Goal: Task Accomplishment & Management: Complete application form

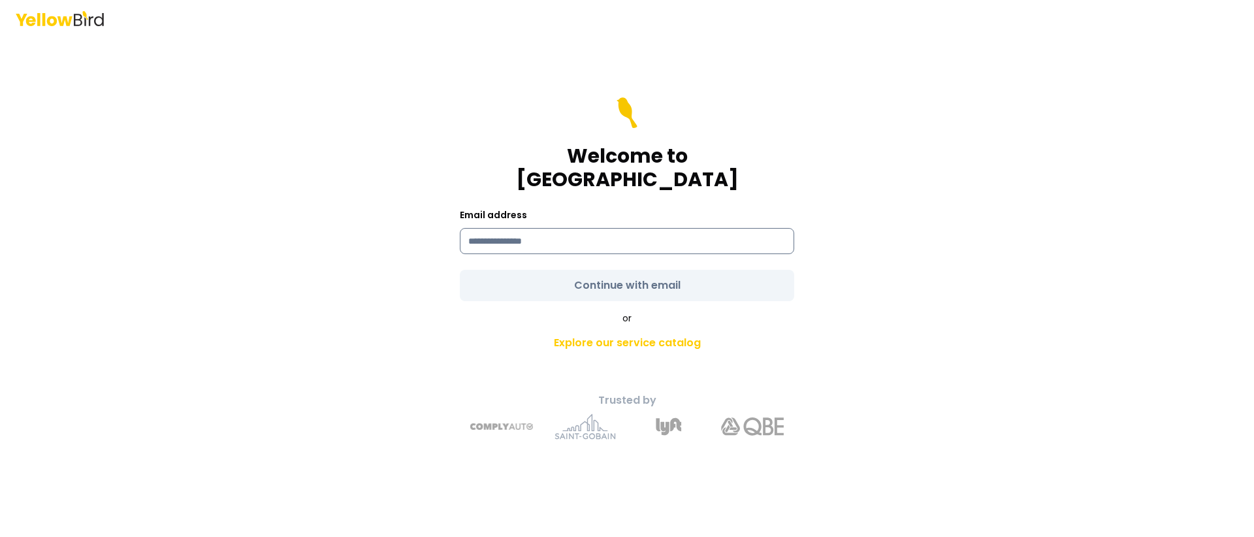
click at [566, 228] on input at bounding box center [627, 241] width 335 height 26
type input "**********"
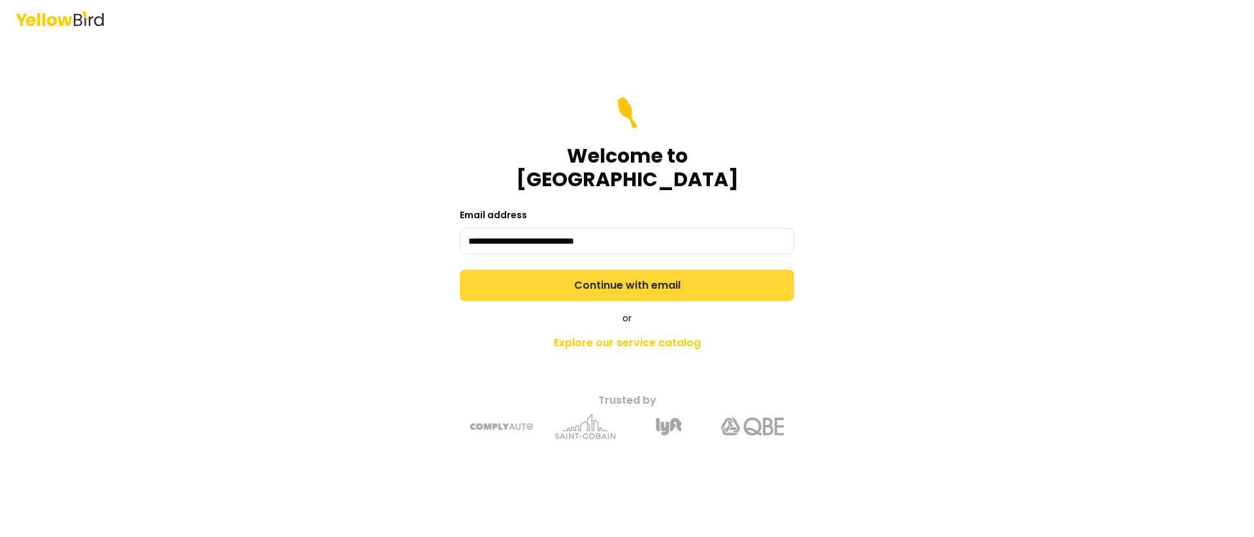
click at [633, 272] on form "**********" at bounding box center [627, 199] width 335 height 204
click at [633, 270] on button "Continue with email" at bounding box center [627, 285] width 335 height 31
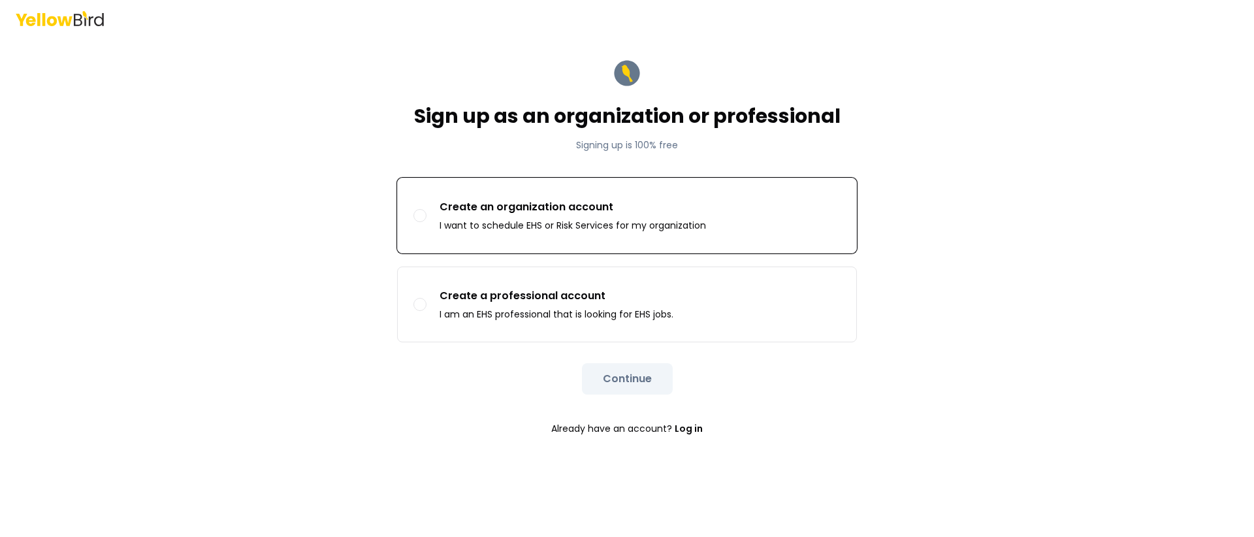
click at [423, 217] on button "Create an organization account I want to schedule EHS or Risk Services for my o…" at bounding box center [420, 215] width 13 height 13
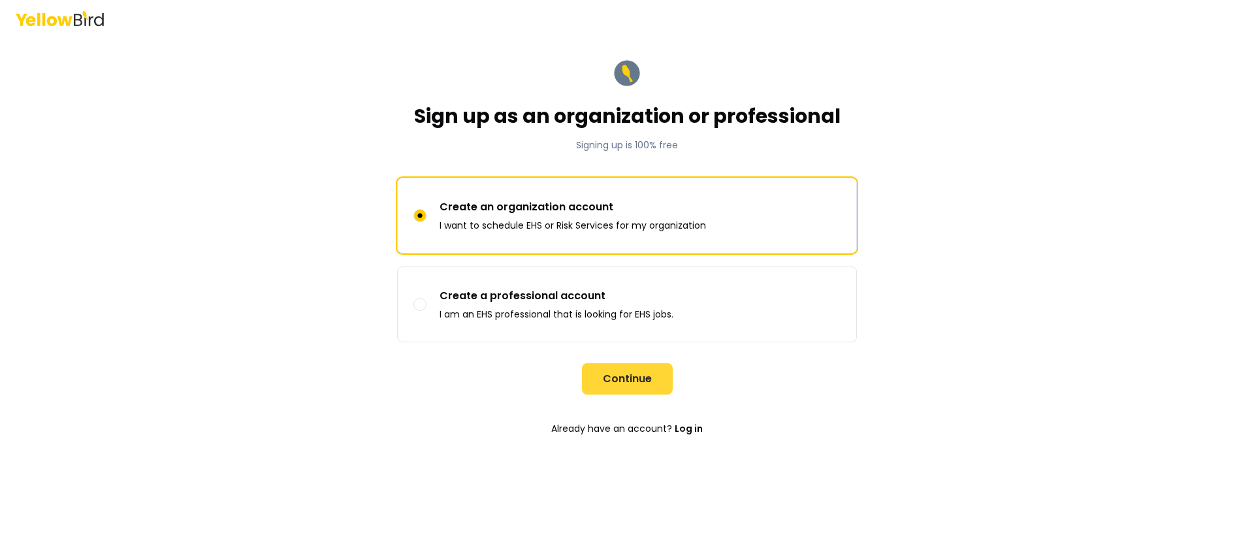
click at [636, 378] on button "Continue" at bounding box center [627, 378] width 91 height 31
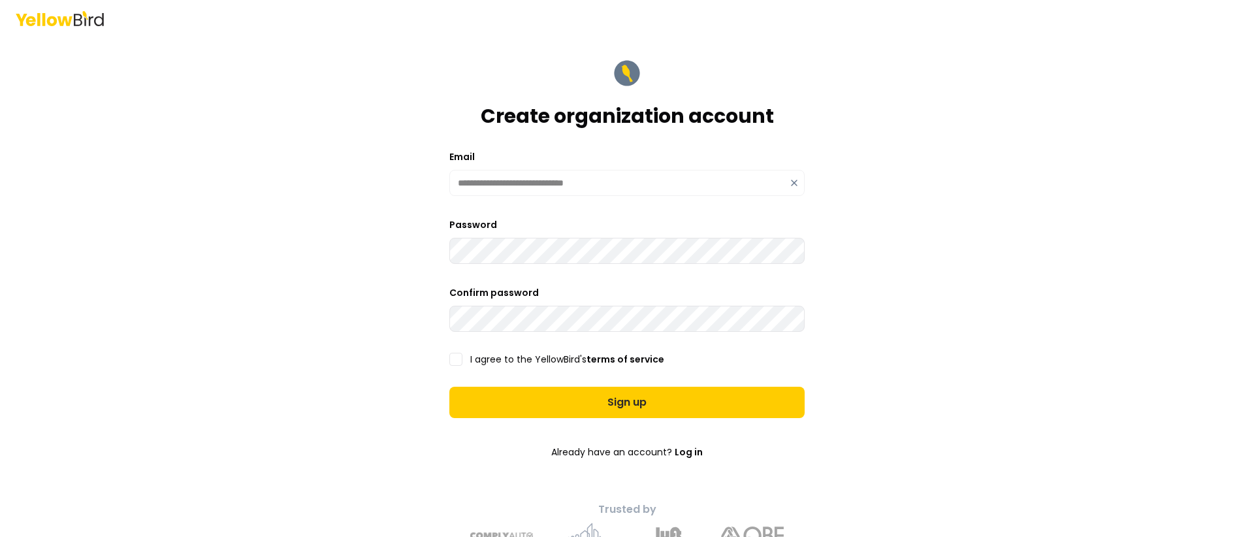
click at [451, 357] on button "I agree to the YellowBird's terms of service" at bounding box center [456, 359] width 13 height 13
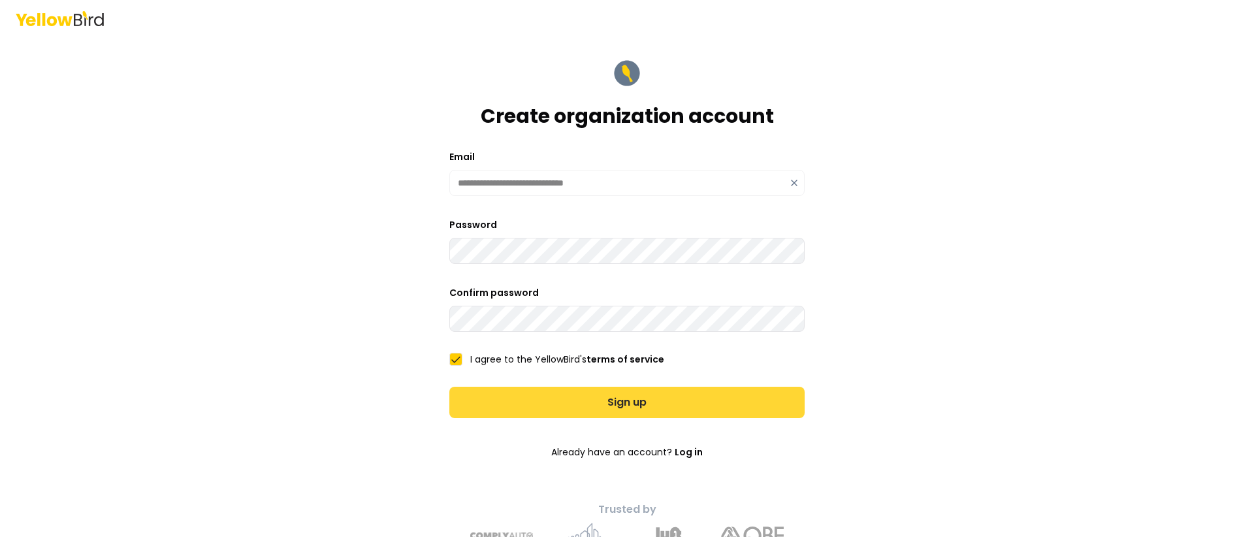
click at [608, 403] on button "Sign up" at bounding box center [627, 402] width 355 height 31
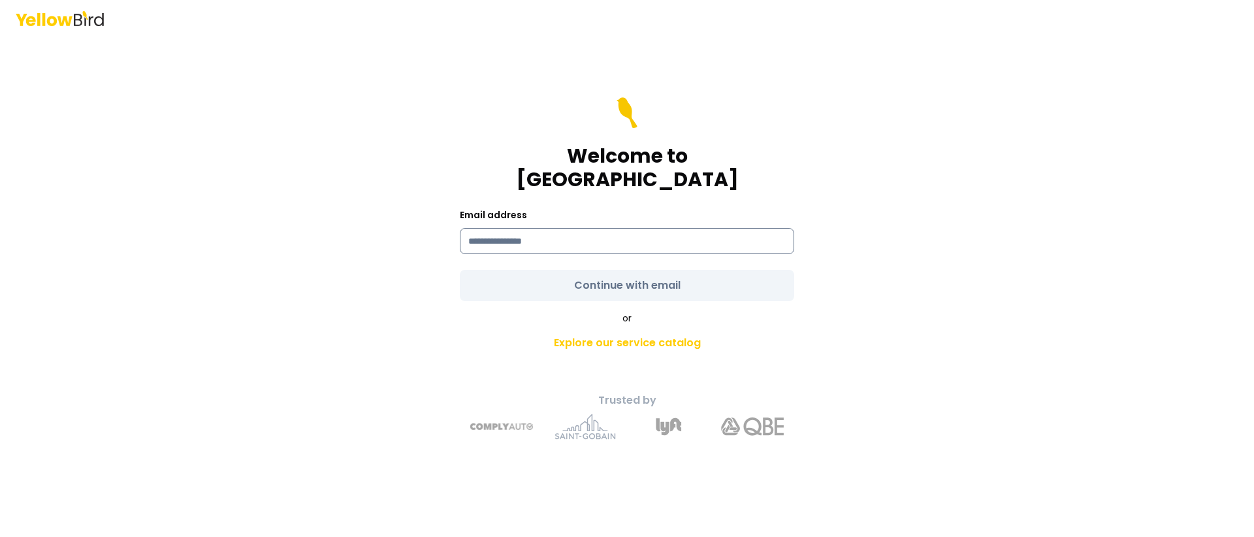
click at [576, 232] on input at bounding box center [627, 241] width 335 height 26
type input "**********"
click at [970, 282] on div "**********" at bounding box center [627, 268] width 1254 height 537
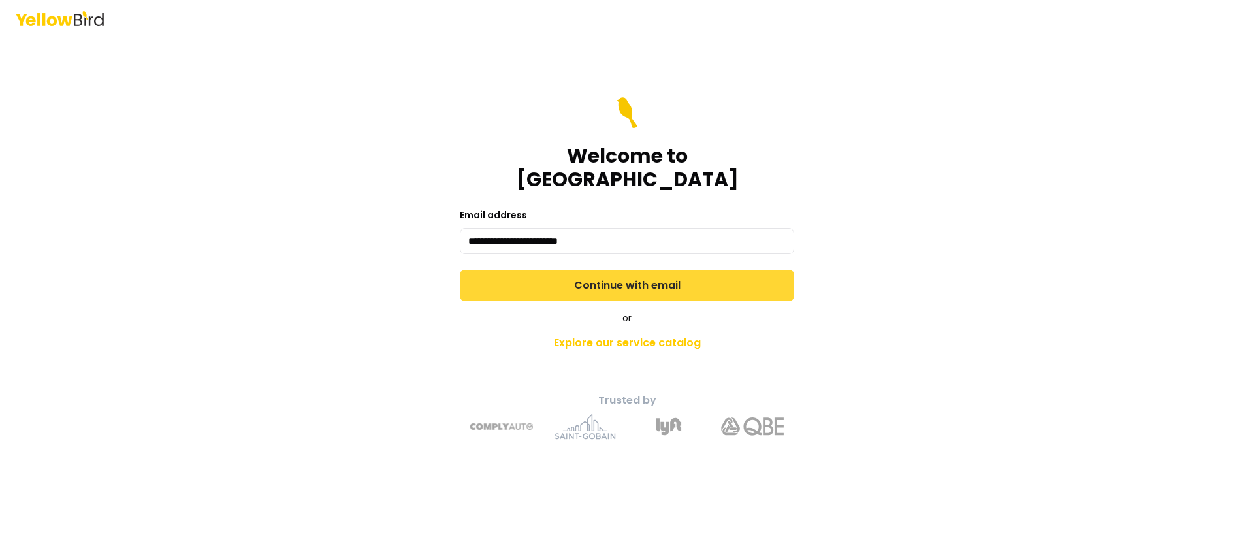
click at [619, 270] on button "Continue with email" at bounding box center [627, 285] width 335 height 31
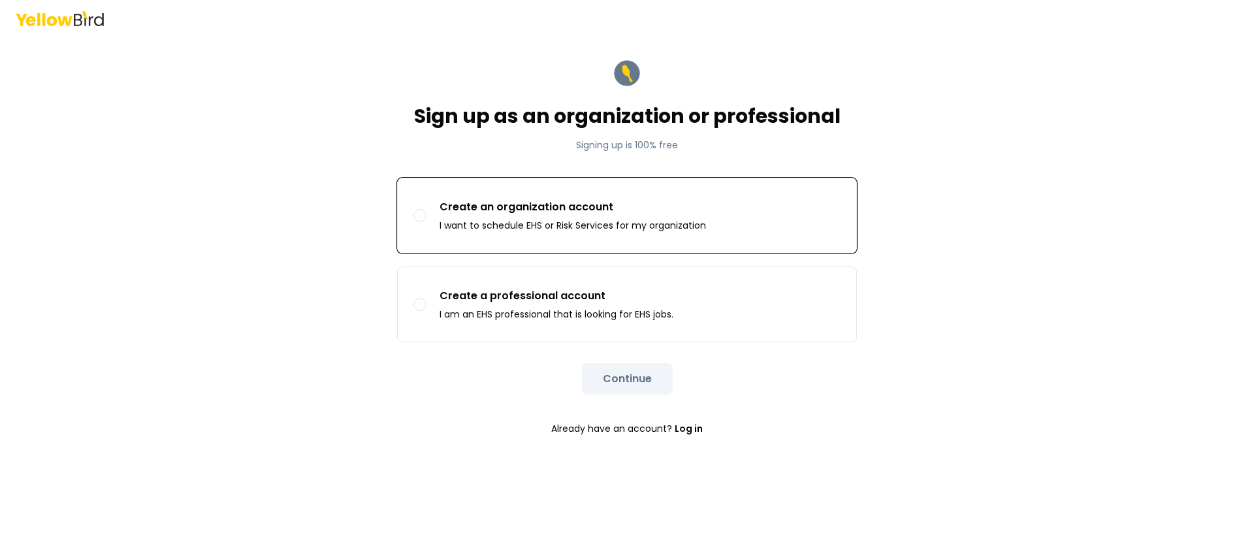
click at [494, 208] on p "Create an organization account" at bounding box center [573, 207] width 267 height 16
click at [427, 209] on button "Create an organization account I want to schedule EHS or Risk Services for my o…" at bounding box center [420, 215] width 13 height 13
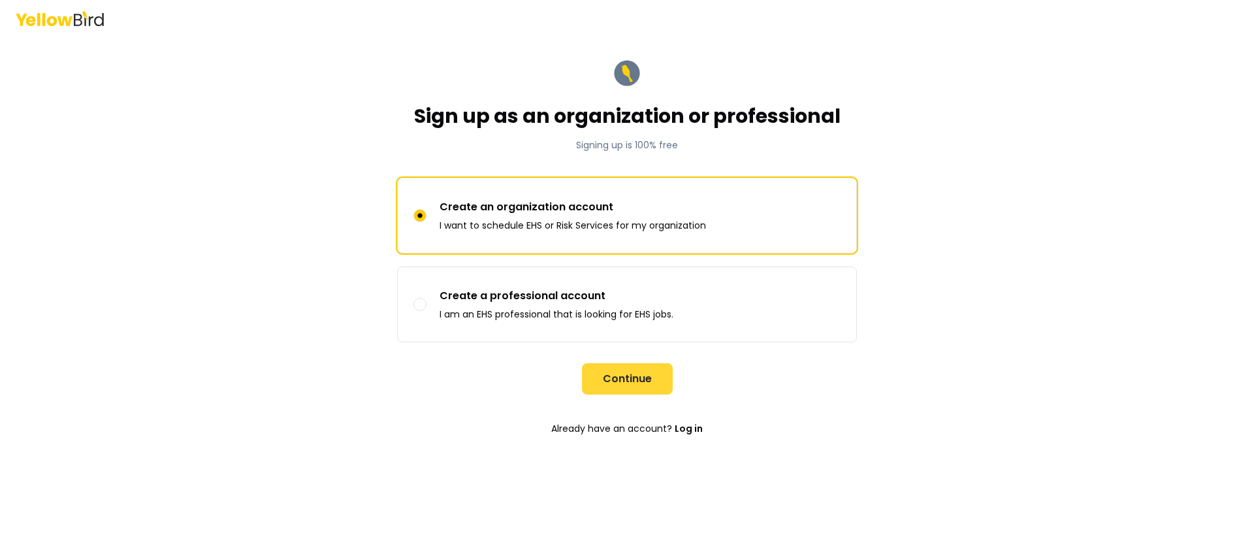
click at [615, 374] on button "Continue" at bounding box center [627, 378] width 91 height 31
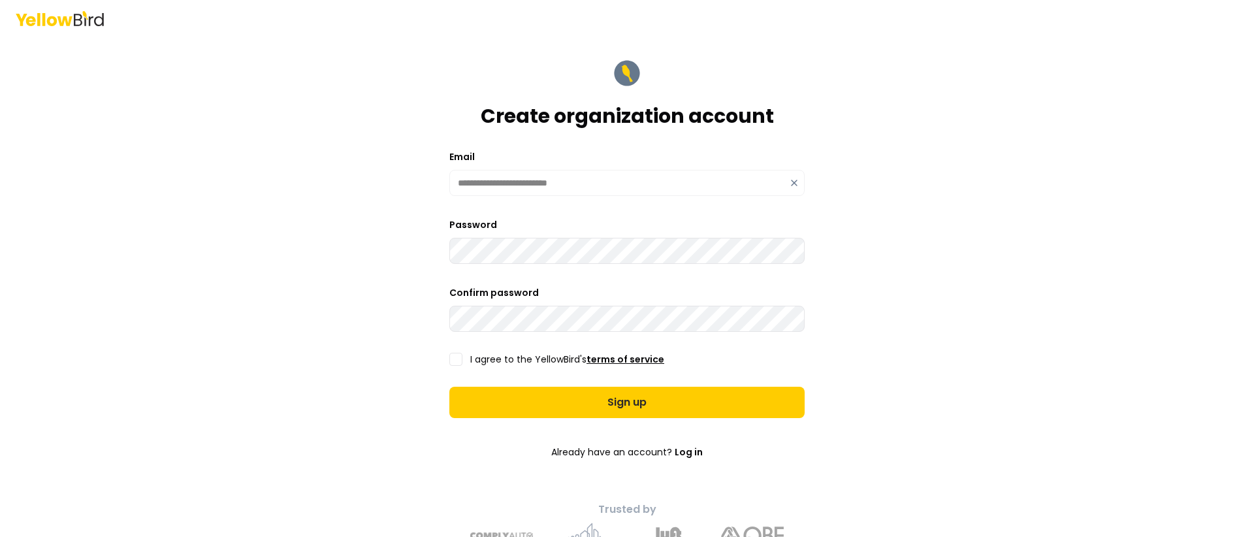
click at [649, 364] on link "terms of service" at bounding box center [626, 359] width 78 height 13
click at [455, 358] on button "I agree to the YellowBird's terms of service" at bounding box center [456, 359] width 13 height 13
click at [651, 402] on button "Sign up" at bounding box center [627, 402] width 355 height 31
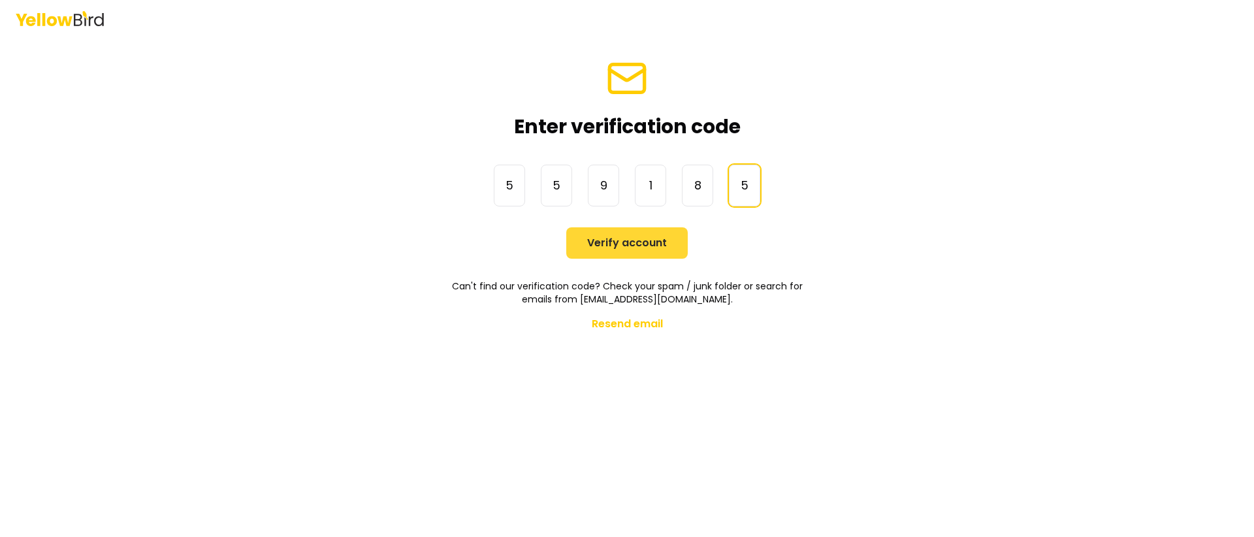
type input "******"
click at [642, 250] on button "Verify account" at bounding box center [627, 242] width 122 height 31
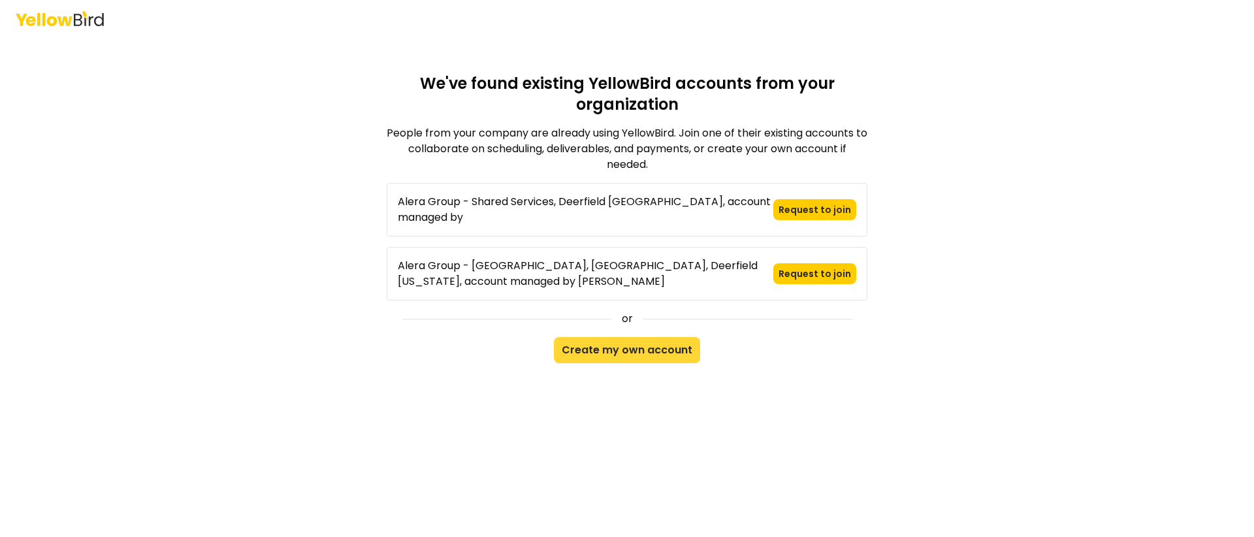
click at [628, 341] on button "Create my own account" at bounding box center [627, 350] width 146 height 26
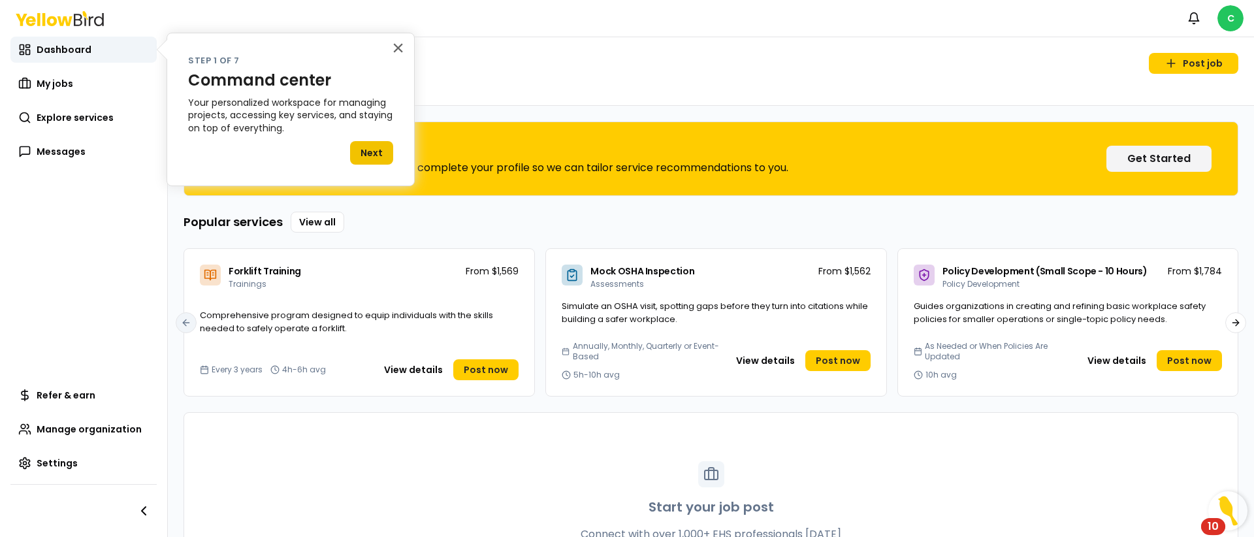
click at [363, 155] on button "Next" at bounding box center [371, 153] width 43 height 24
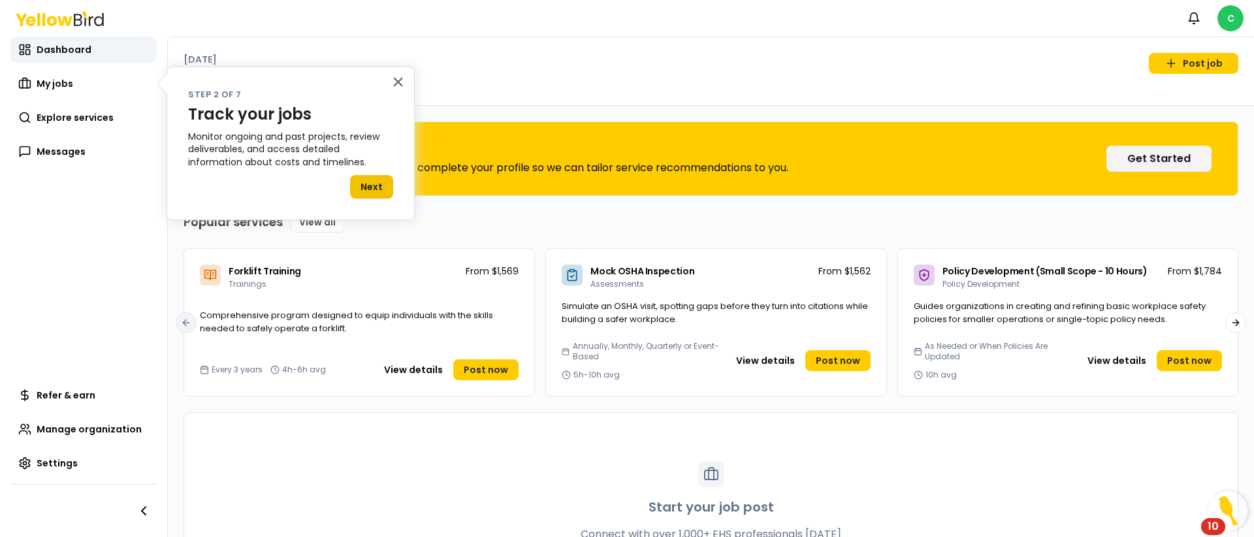
click at [373, 185] on button "Next" at bounding box center [371, 187] width 43 height 24
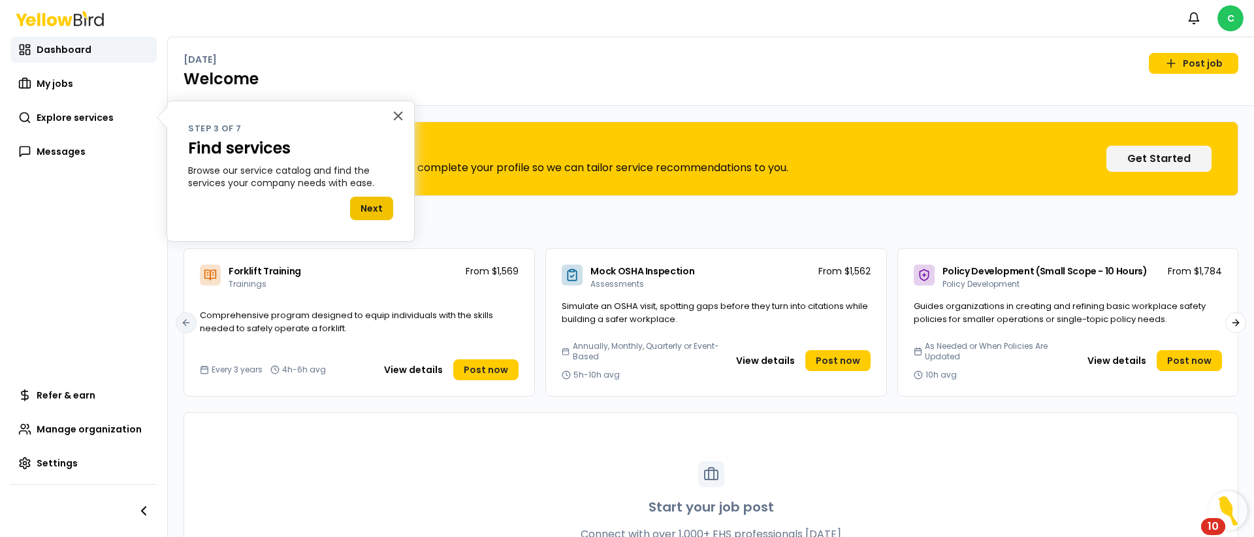
click at [374, 203] on button "Next" at bounding box center [371, 209] width 43 height 24
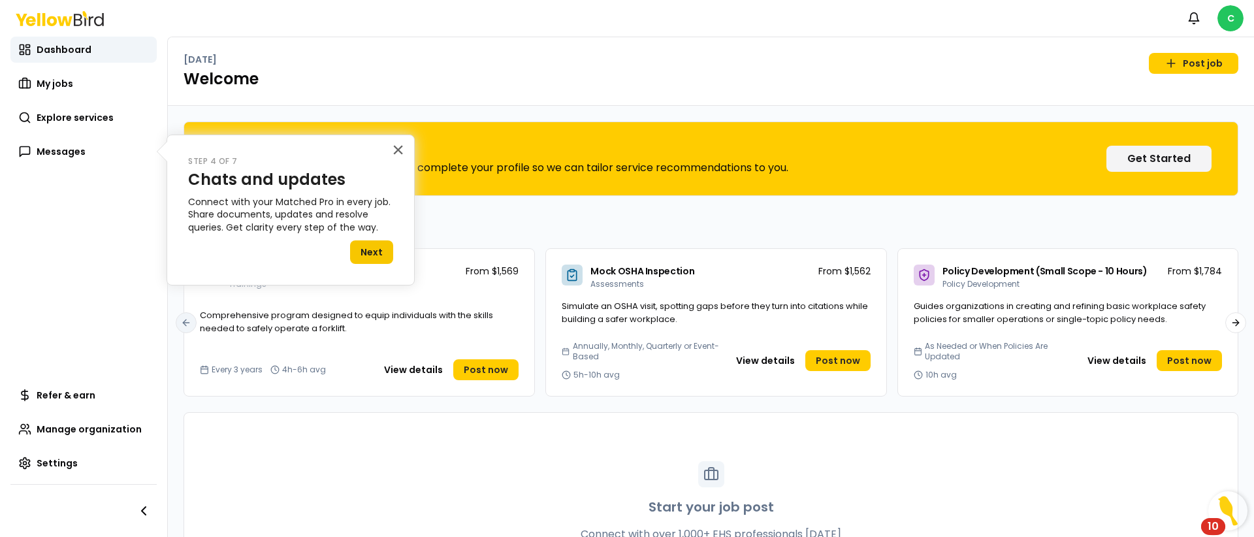
click at [373, 250] on button "Next" at bounding box center [371, 252] width 43 height 24
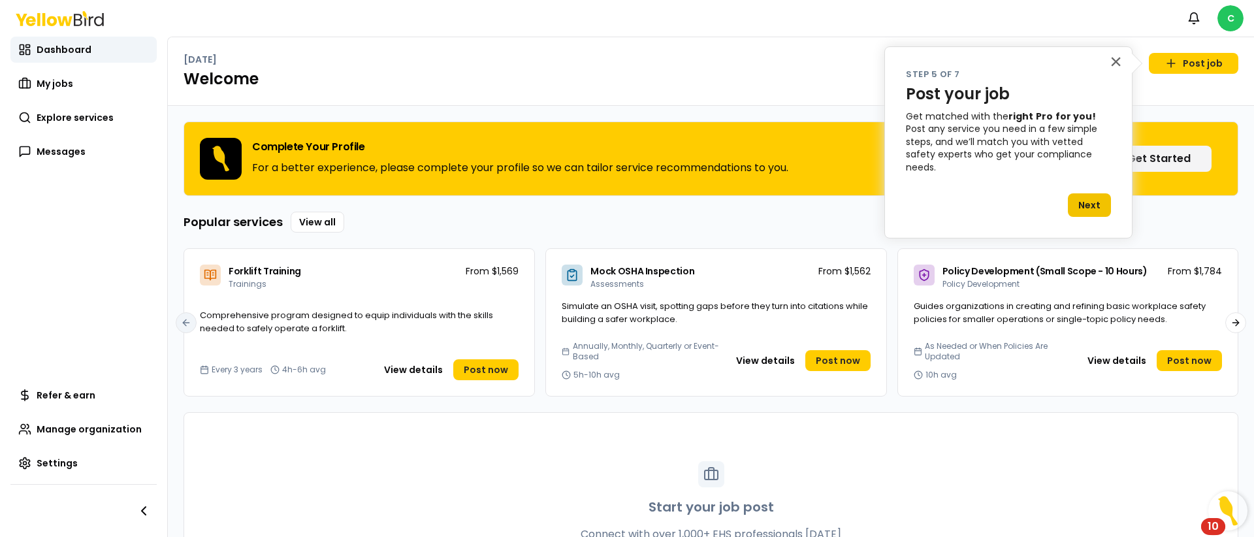
click at [1092, 193] on button "Next" at bounding box center [1089, 205] width 43 height 24
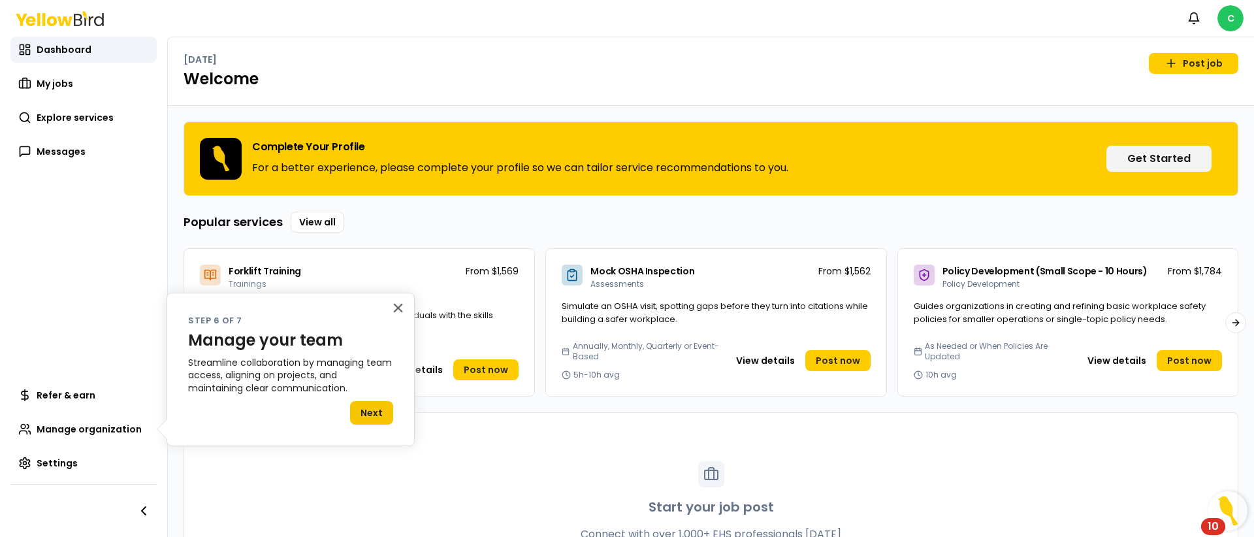
click at [377, 408] on button "Next" at bounding box center [371, 413] width 43 height 24
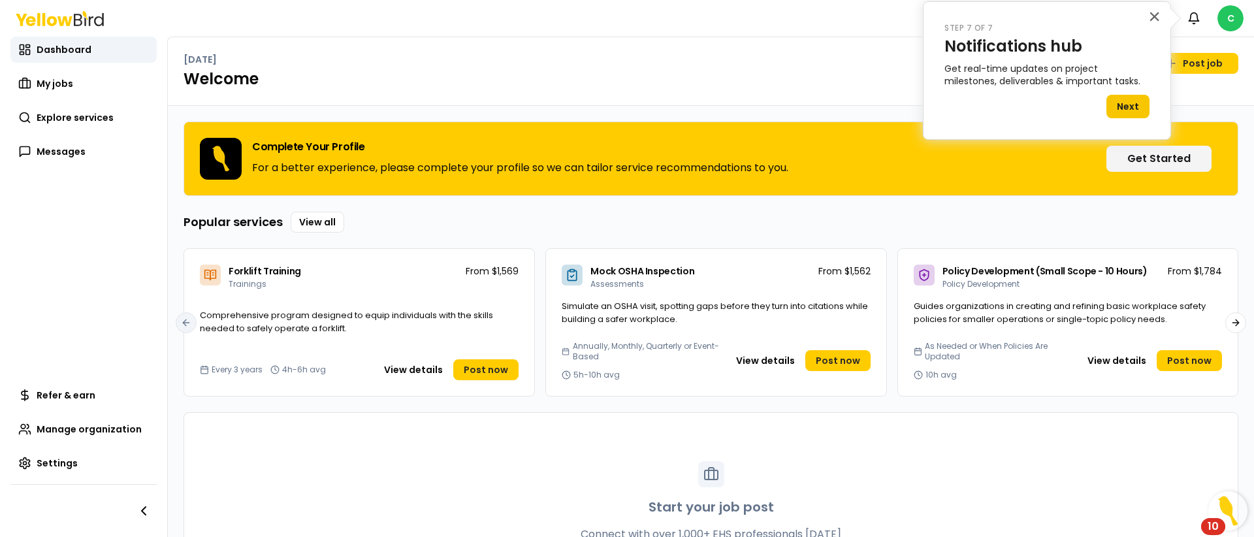
click at [1133, 108] on button "Next" at bounding box center [1128, 107] width 43 height 24
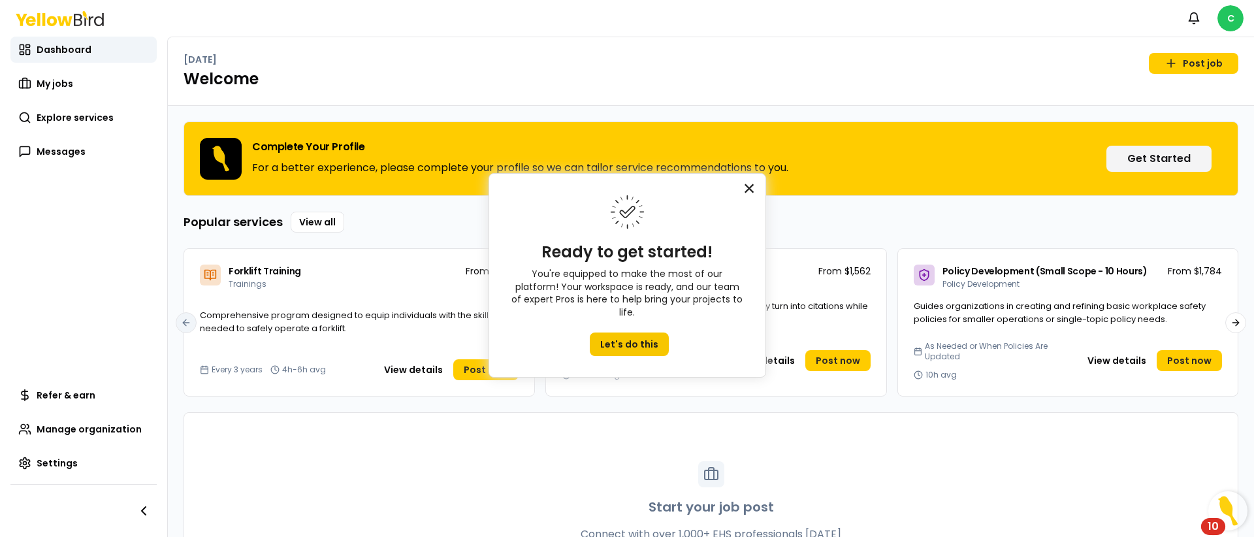
click at [752, 189] on button "×" at bounding box center [750, 188] width 12 height 21
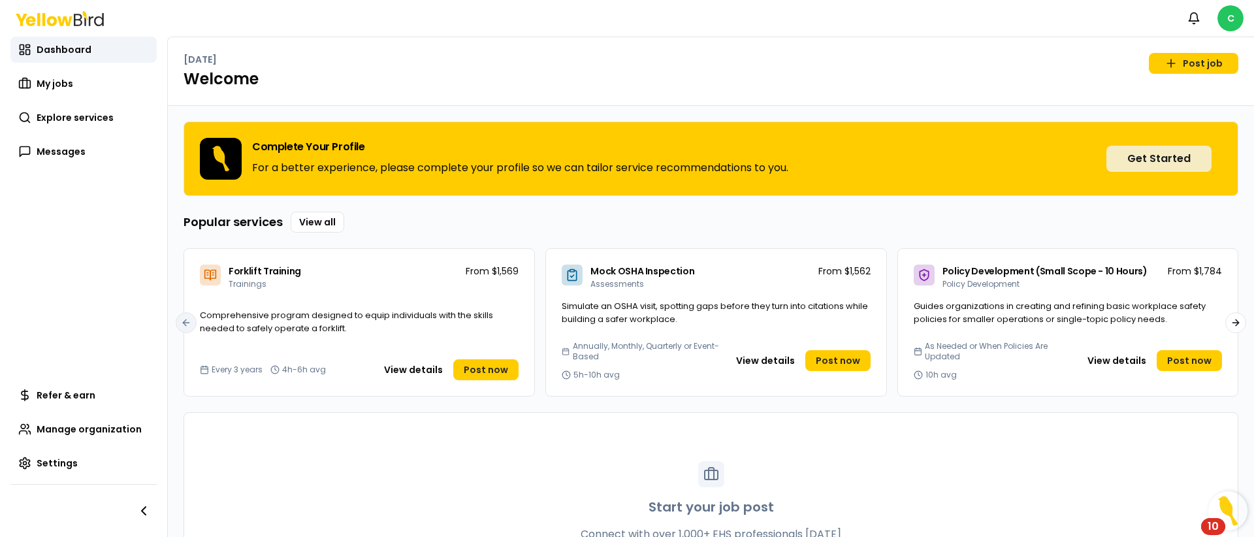
click at [1155, 155] on button "Get Started" at bounding box center [1159, 159] width 105 height 26
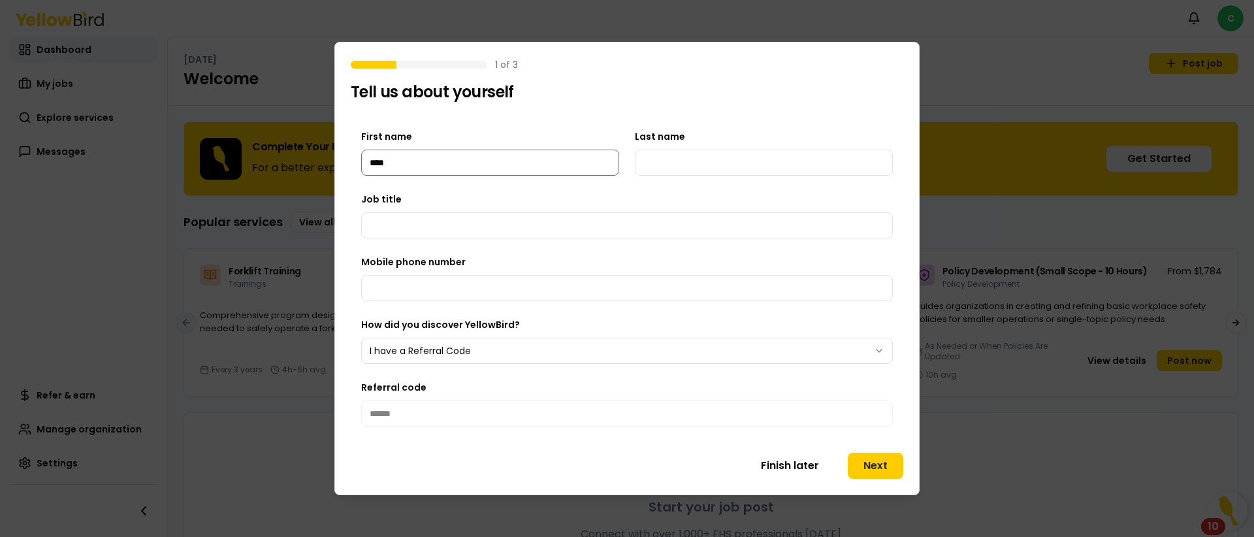
type input "****"
type input "*******"
click at [418, 225] on input "Job title" at bounding box center [627, 225] width 532 height 26
type input "**********"
click at [418, 282] on input "Mobile phone number" at bounding box center [627, 288] width 532 height 26
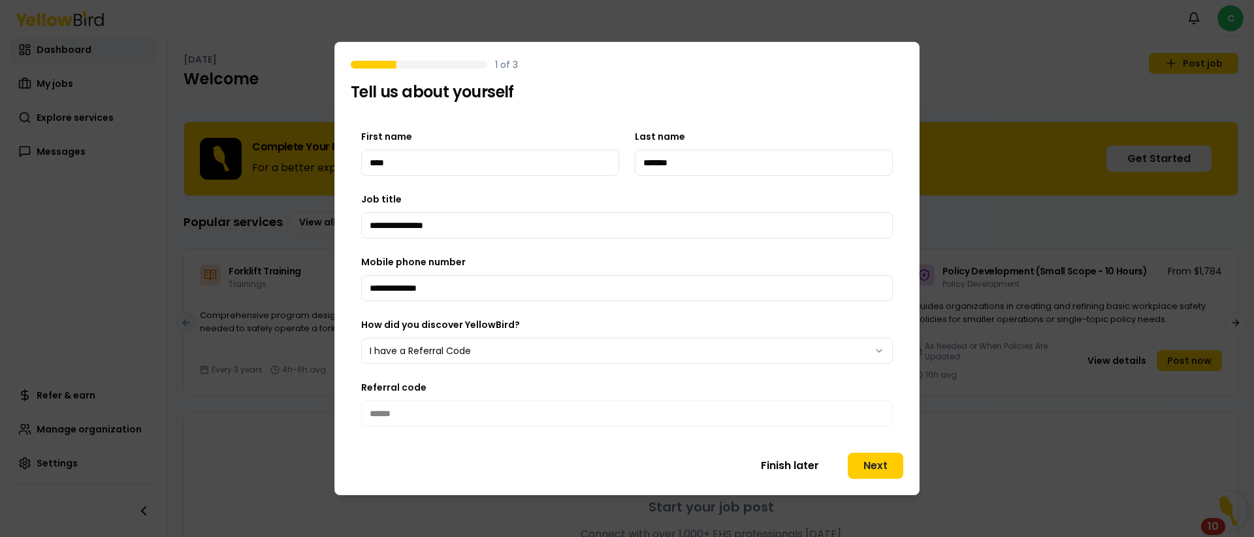
type input "**********"
click at [658, 349] on button "I have a Referral Code" at bounding box center [627, 351] width 532 height 26
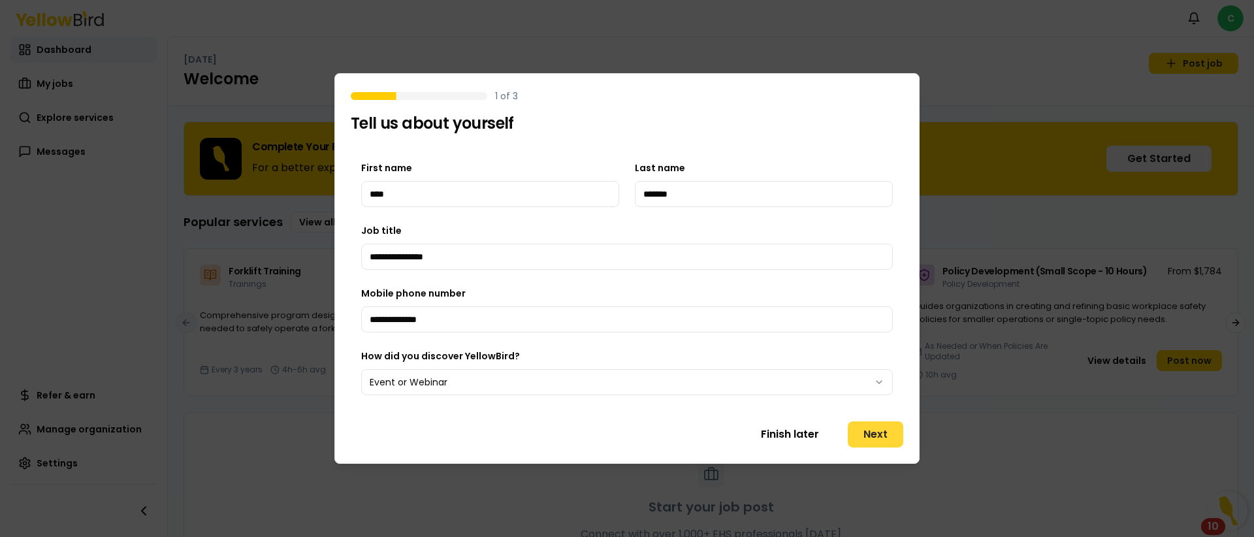
click at [876, 436] on button "Next" at bounding box center [876, 434] width 56 height 26
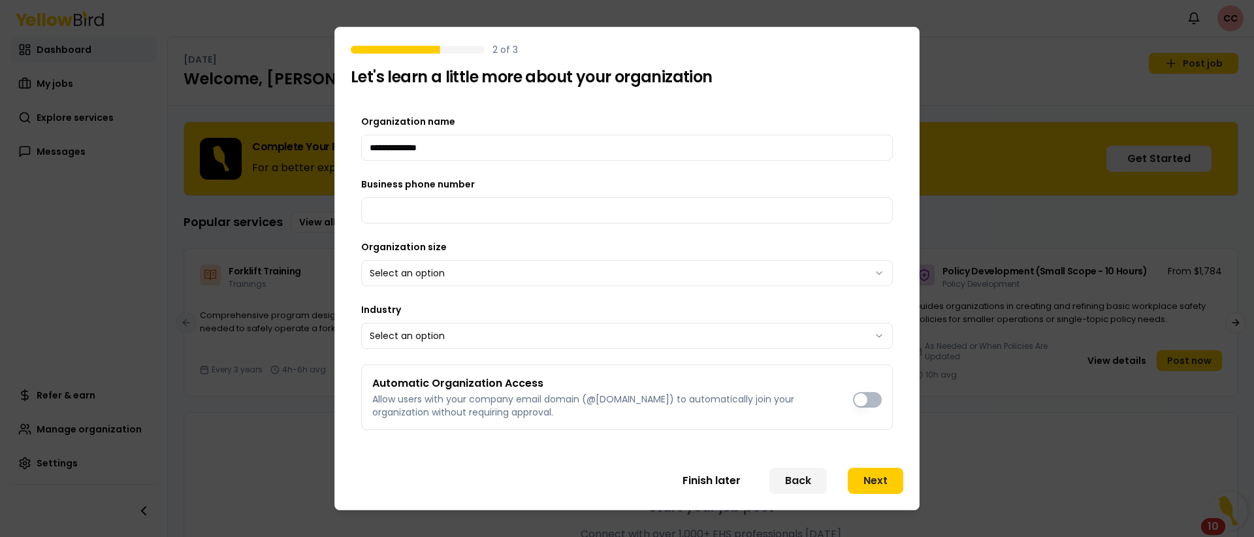
drag, startPoint x: 457, startPoint y: 148, endPoint x: 270, endPoint y: 135, distance: 187.9
click at [268, 135] on body "Notifications CC Dashboard My jobs Explore services Messages Refer & earn Manag…" at bounding box center [627, 268] width 1254 height 537
type input "**********"
click at [427, 216] on input "Business phone number" at bounding box center [627, 210] width 532 height 26
click at [868, 270] on body "Notifications CC Dashboard My jobs Explore services Messages Refer & earn Manag…" at bounding box center [627, 268] width 1254 height 537
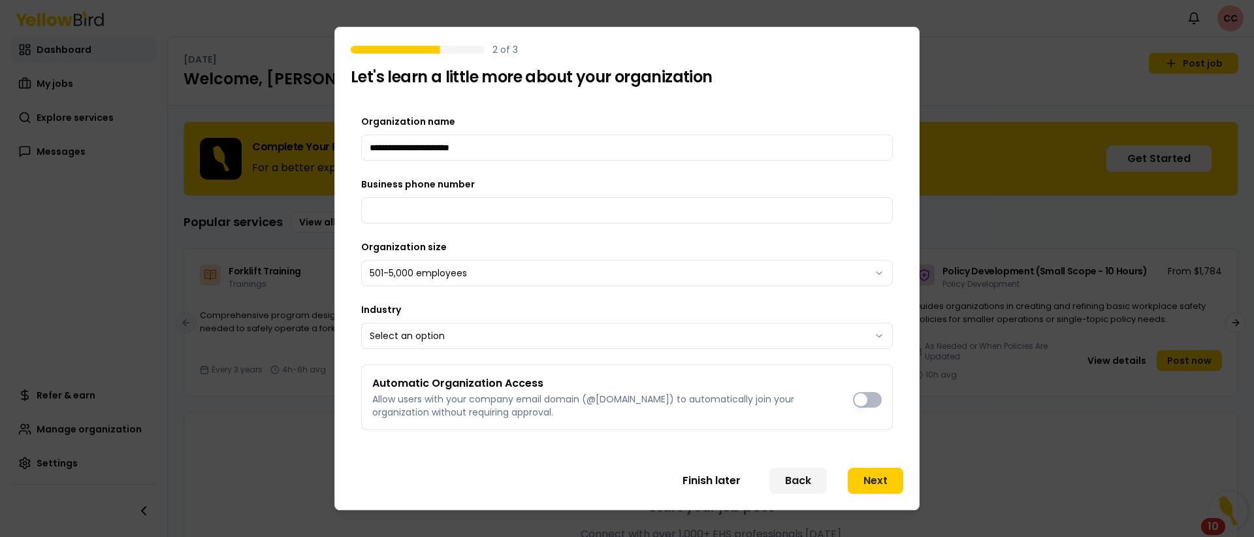
click at [873, 334] on body "Notifications CC Dashboard My jobs Explore services Messages Refer & earn Manag…" at bounding box center [627, 268] width 1254 height 537
click at [885, 482] on button "Next" at bounding box center [876, 481] width 56 height 26
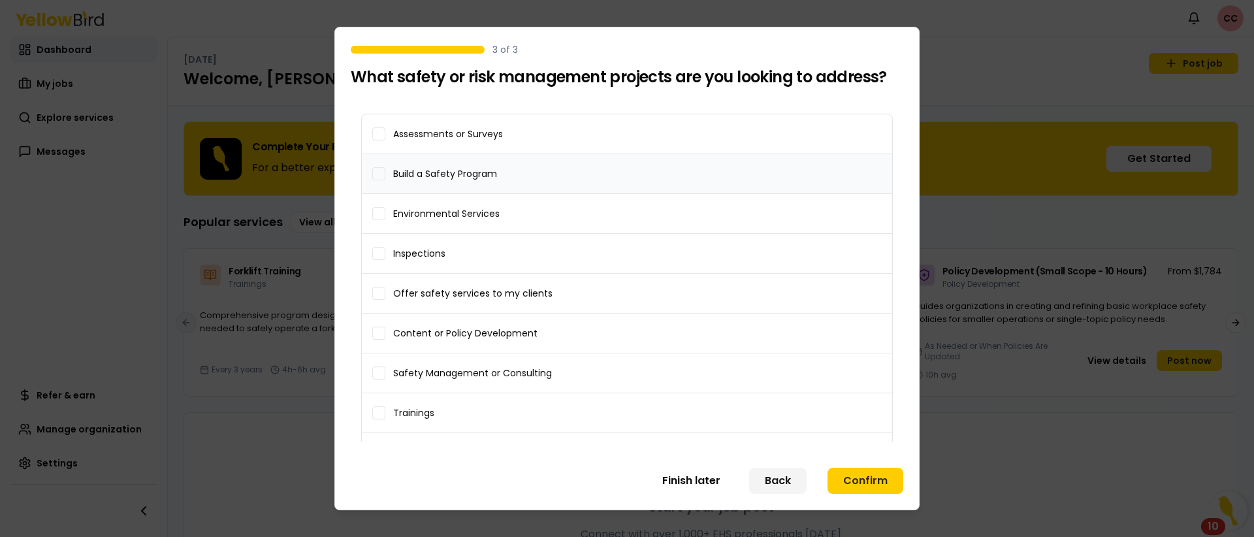
click at [380, 170] on button "Build a Safety Program" at bounding box center [378, 173] width 13 height 13
click at [380, 250] on button "Inspections" at bounding box center [378, 253] width 13 height 13
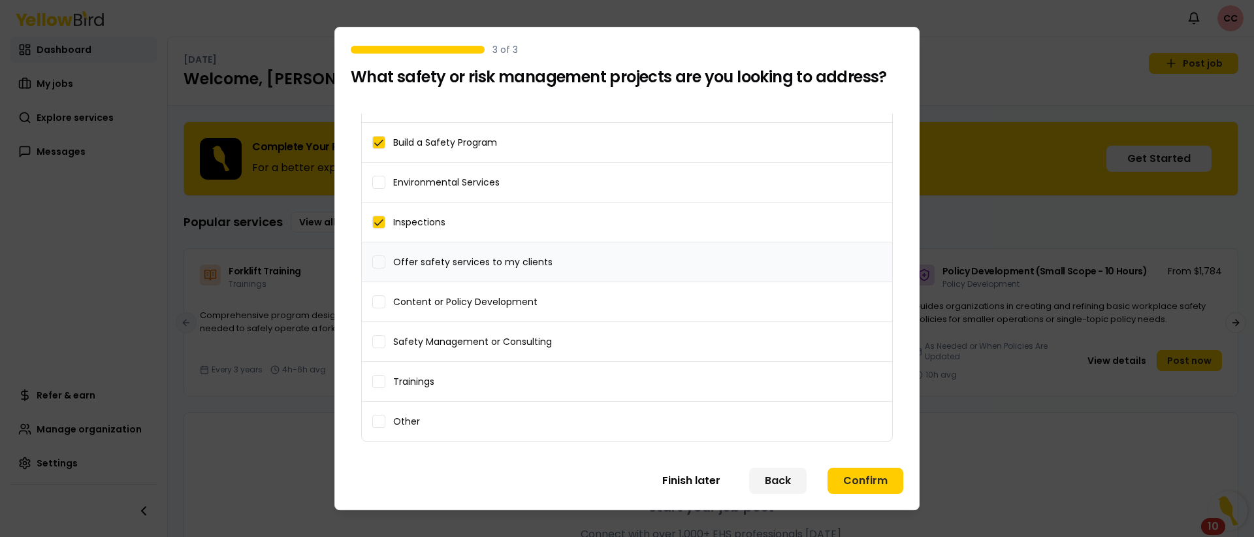
click at [383, 263] on button "Offer safety services to my clients" at bounding box center [378, 261] width 13 height 13
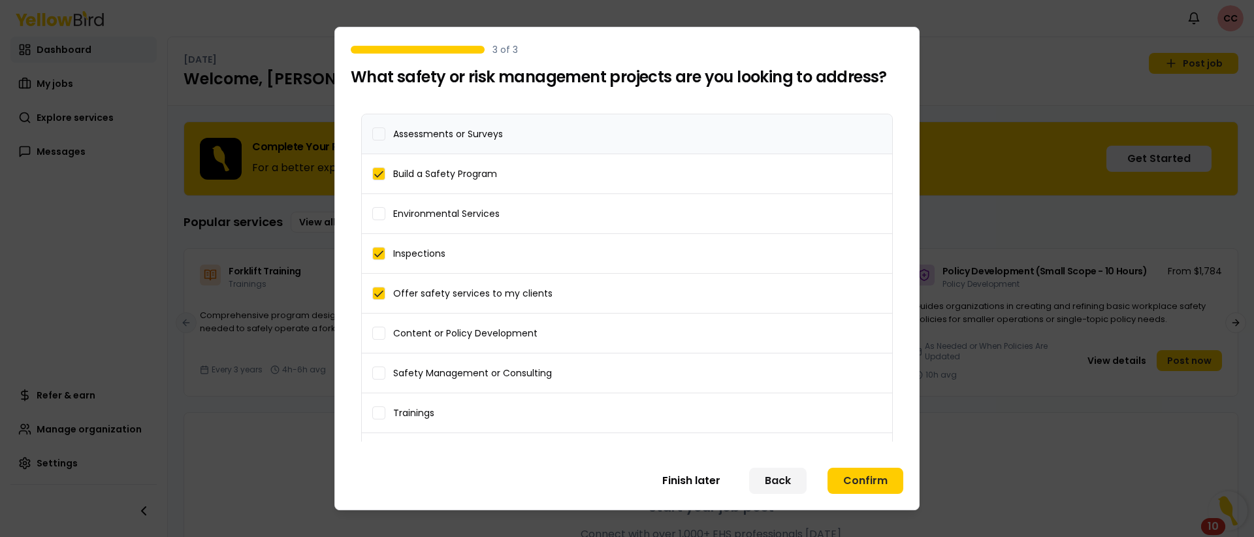
click at [376, 136] on button "Assessments or Surveys" at bounding box center [378, 133] width 13 height 13
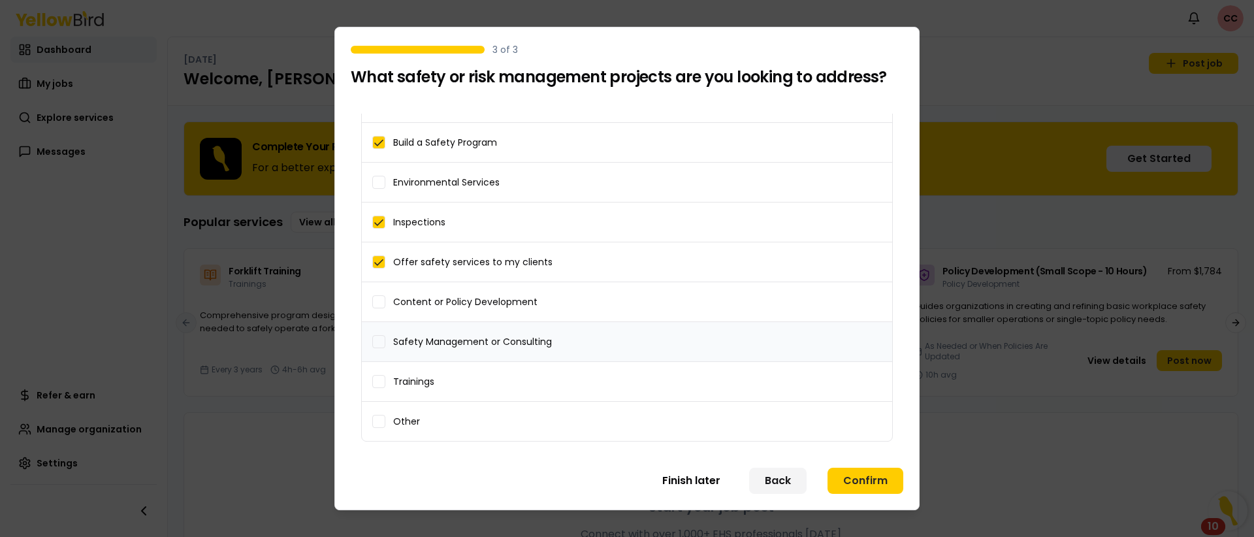
click at [380, 342] on button "Safety Management or Consulting" at bounding box center [378, 341] width 13 height 13
click at [379, 381] on button "Trainings" at bounding box center [378, 381] width 13 height 13
click at [864, 481] on button "Confirm" at bounding box center [866, 481] width 76 height 26
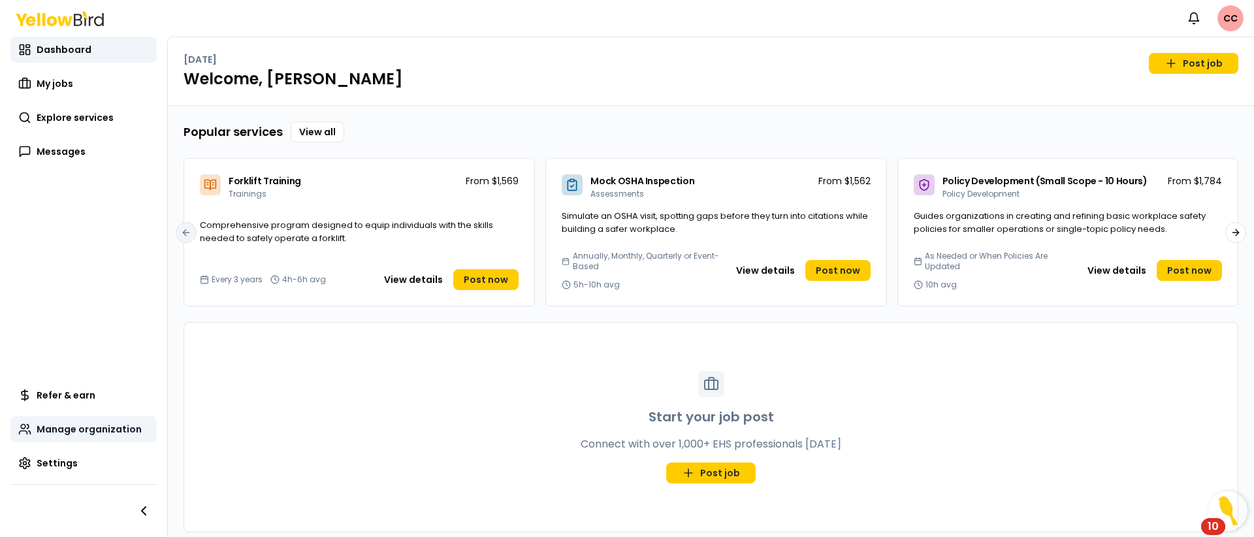
click at [117, 426] on span "Manage organization" at bounding box center [89, 429] width 105 height 13
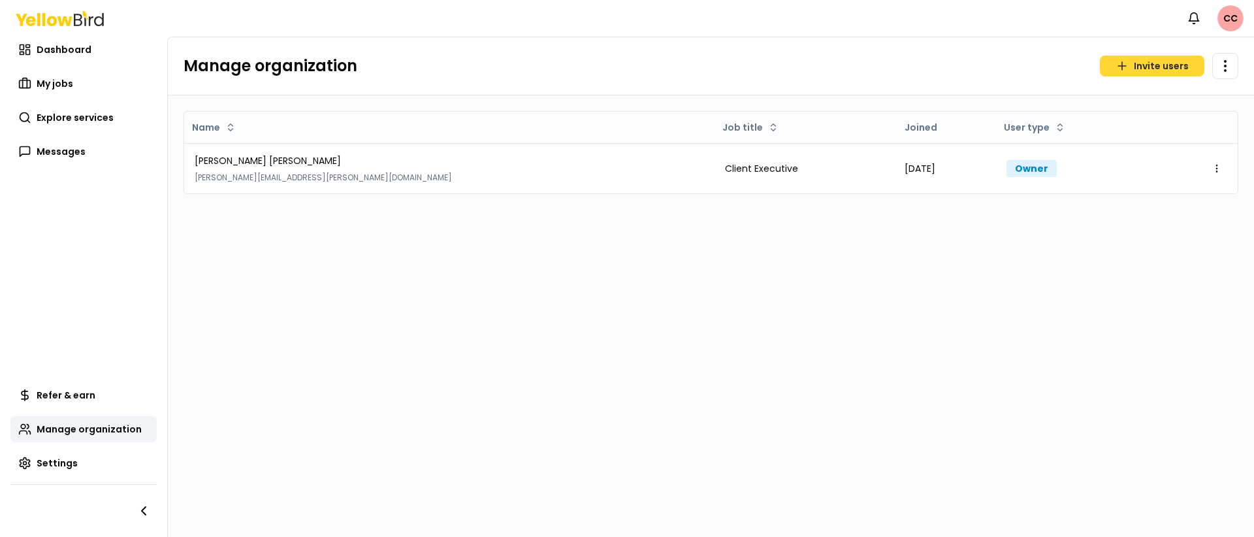
click at [1156, 67] on button "Invite users" at bounding box center [1152, 66] width 105 height 21
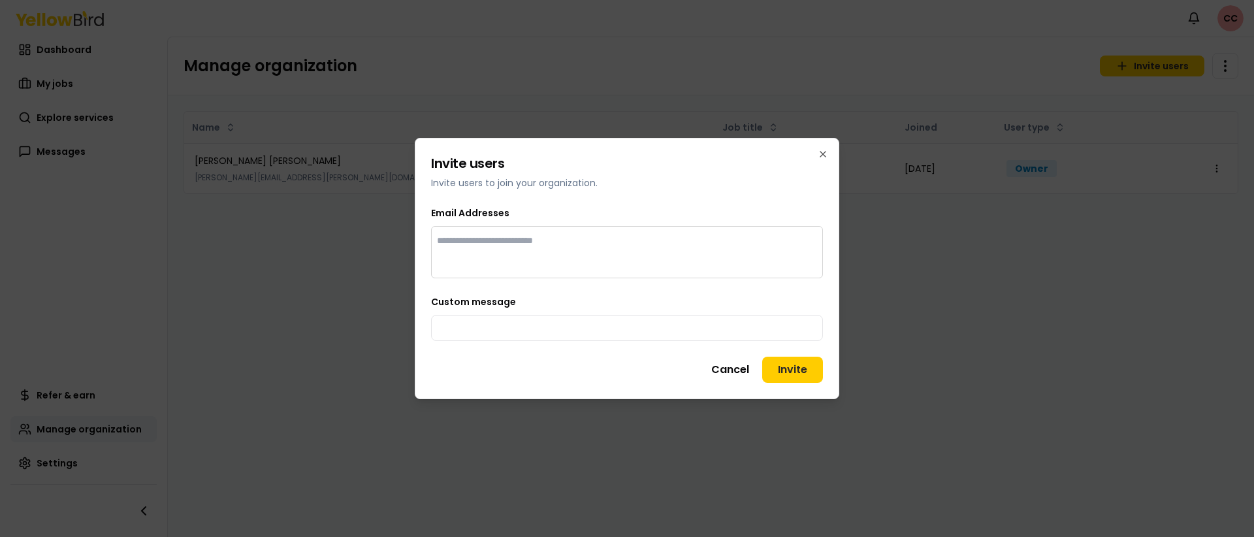
click at [722, 360] on button "Cancel" at bounding box center [731, 370] width 54 height 26
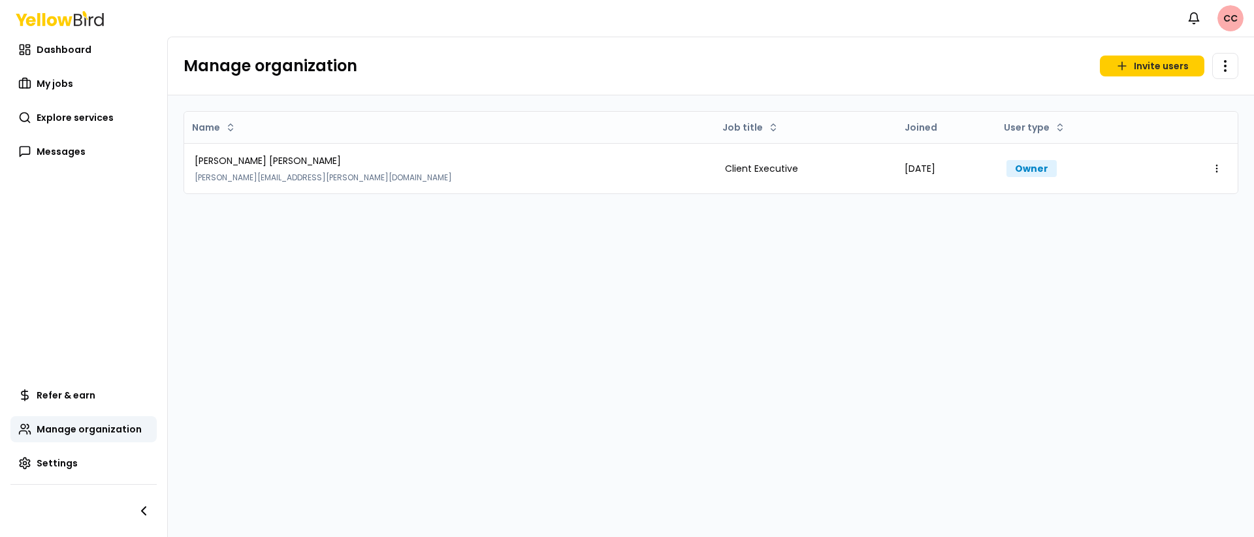
click at [1230, 17] on html "Notifications CC Dashboard My jobs Explore services Messages Refer & earn Manag…" at bounding box center [627, 268] width 1254 height 537
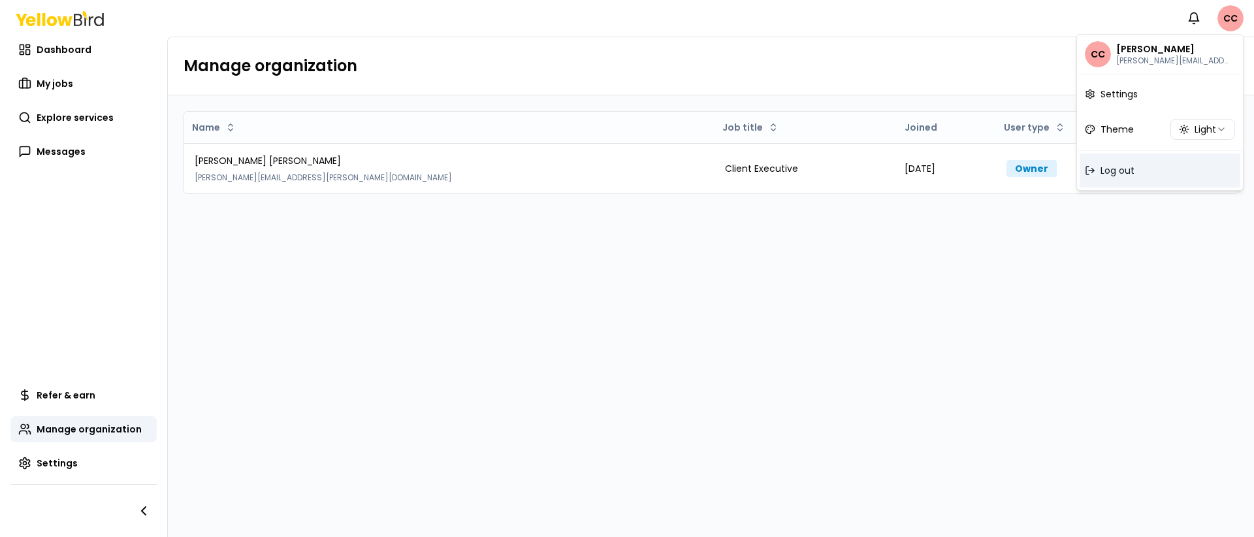
click at [1123, 171] on span "Log out" at bounding box center [1118, 170] width 34 height 13
